Goal: Information Seeking & Learning: Learn about a topic

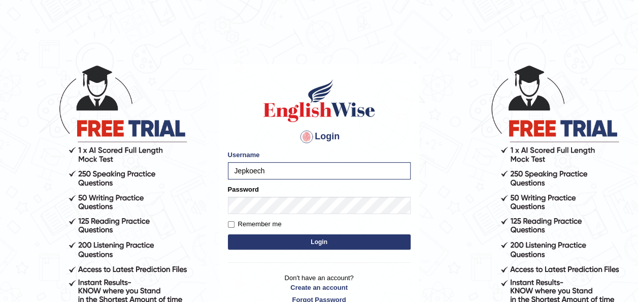
click at [295, 242] on button "Login" at bounding box center [319, 241] width 183 height 15
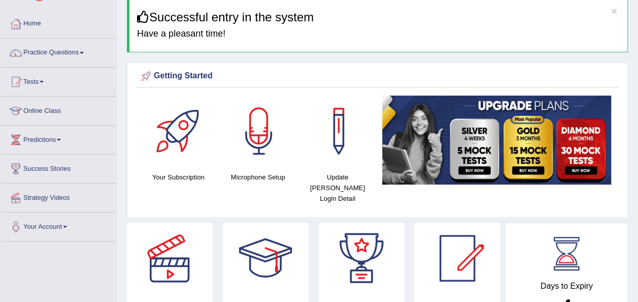
scroll to position [20, 0]
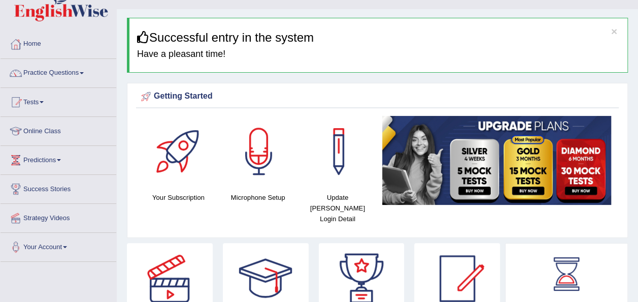
click at [83, 73] on span at bounding box center [82, 73] width 4 height 2
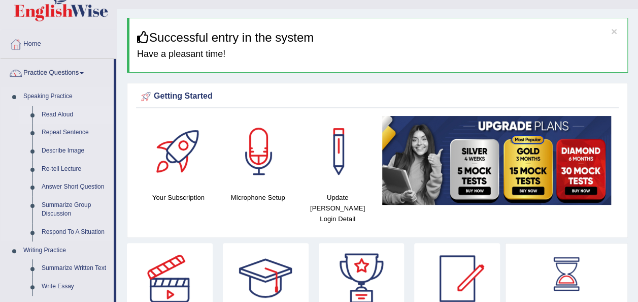
click at [54, 111] on link "Read Aloud" at bounding box center [75, 115] width 77 height 18
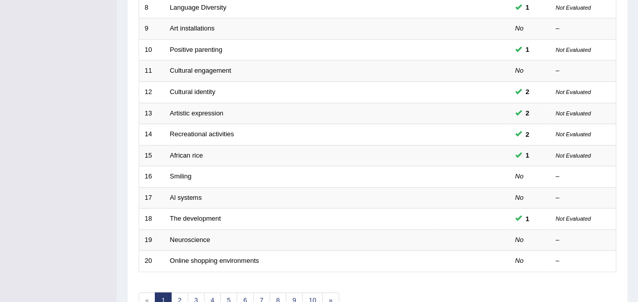
scroll to position [325, 0]
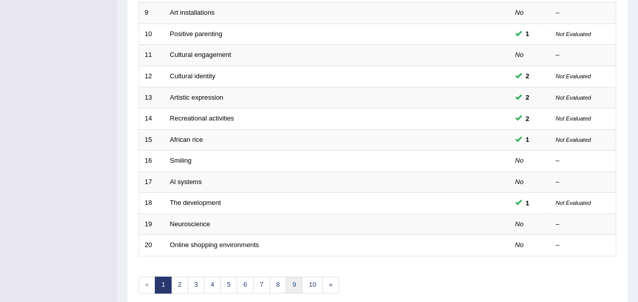
click at [293, 281] on link "9" at bounding box center [294, 284] width 17 height 17
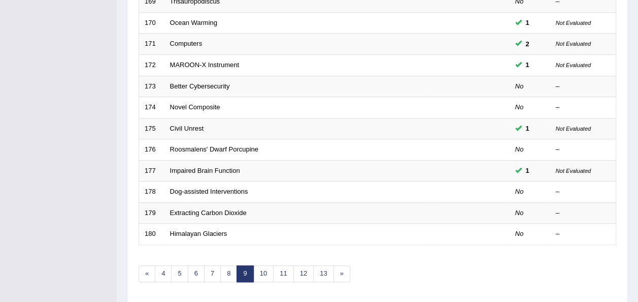
scroll to position [366, 0]
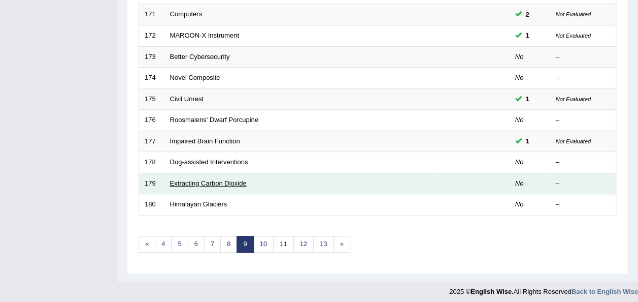
click at [199, 179] on link "Extracting Carbon Dioxide" at bounding box center [208, 183] width 77 height 8
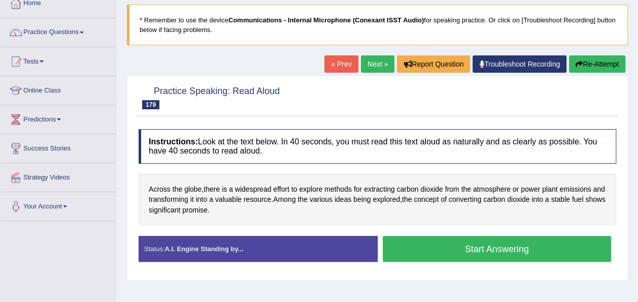
scroll to position [81, 0]
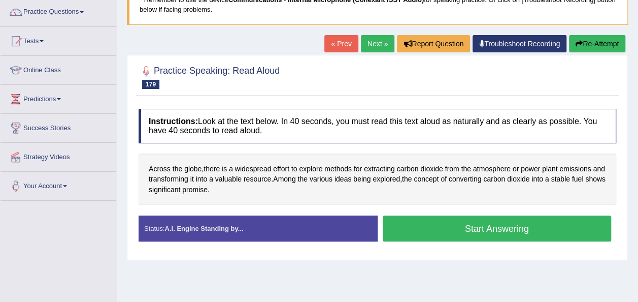
click at [477, 224] on button "Start Answering" at bounding box center [497, 228] width 229 height 26
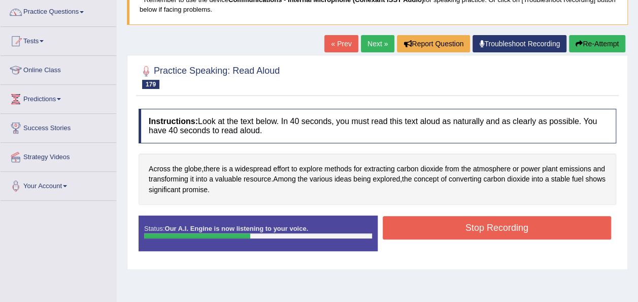
click at [477, 224] on button "Stop Recording" at bounding box center [497, 227] width 229 height 23
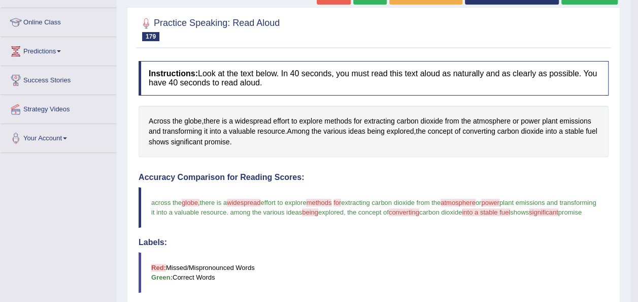
scroll to position [61, 0]
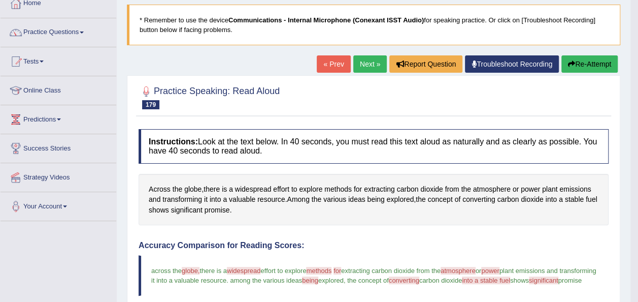
click at [365, 64] on link "Next »" at bounding box center [370, 63] width 34 height 17
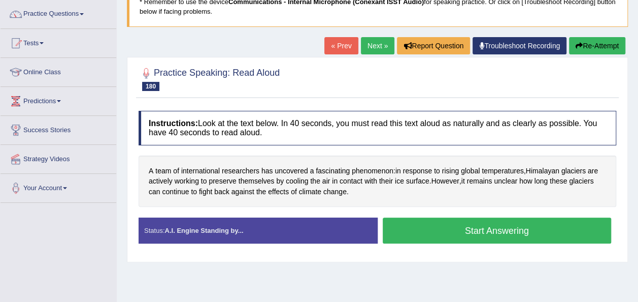
scroll to position [81, 0]
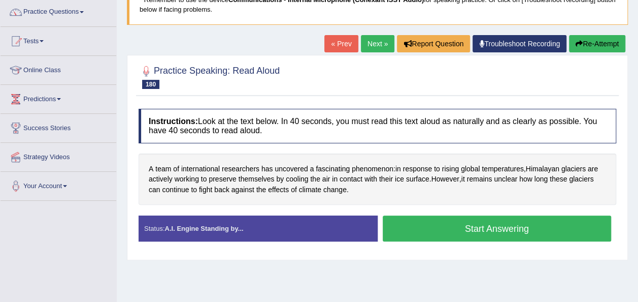
click at [435, 221] on button "Start Answering" at bounding box center [497, 228] width 229 height 26
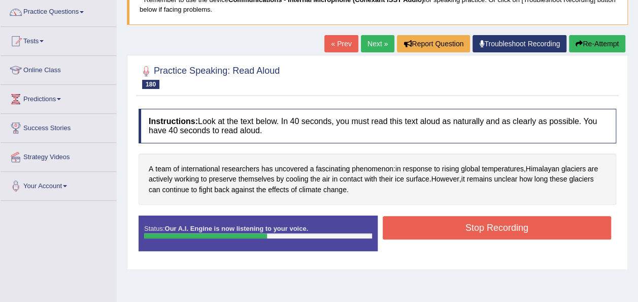
click at [435, 221] on button "Stop Recording" at bounding box center [497, 227] width 229 height 23
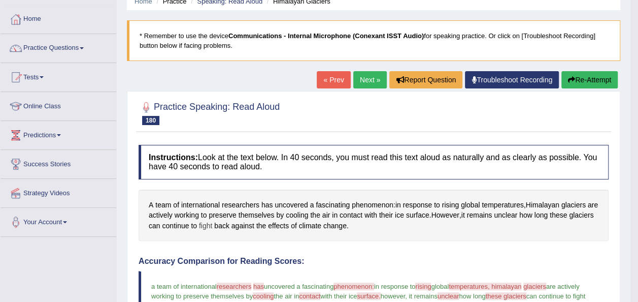
scroll to position [20, 0]
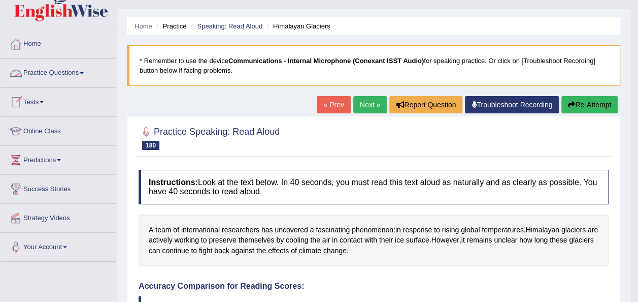
click at [82, 73] on link "Practice Questions" at bounding box center [59, 71] width 116 height 25
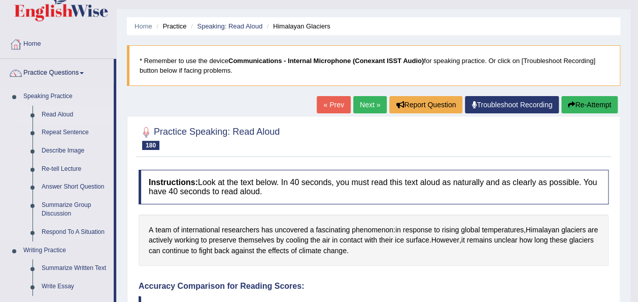
click at [63, 115] on link "Read Aloud" at bounding box center [75, 115] width 77 height 18
